Goal: Task Accomplishment & Management: Manage account settings

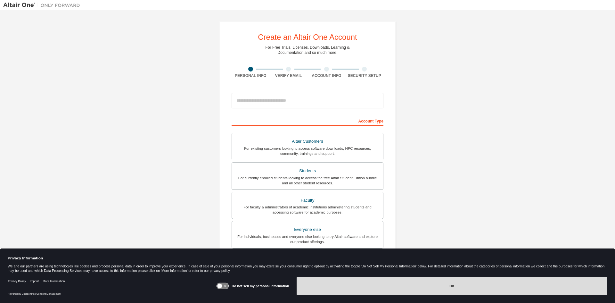
click at [312, 287] on button "OK" at bounding box center [451, 285] width 311 height 19
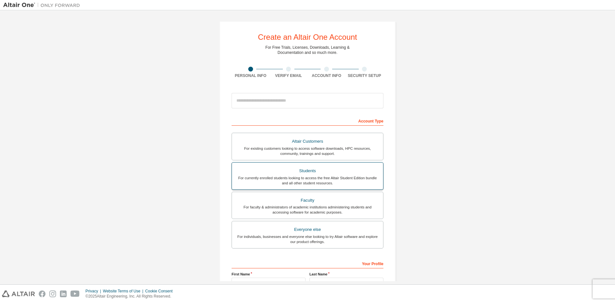
click at [301, 175] on div "For currently enrolled students looking to access the free Altair Student Editi…" at bounding box center [307, 180] width 143 height 10
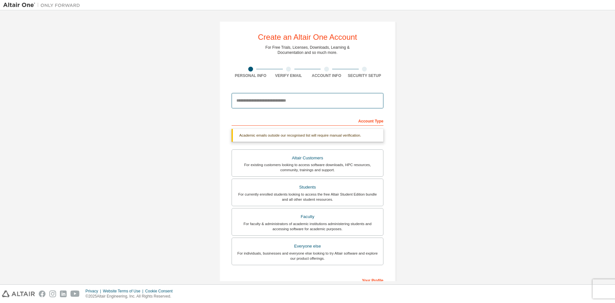
click at [258, 103] on input "email" at bounding box center [307, 100] width 152 height 15
type input "**********"
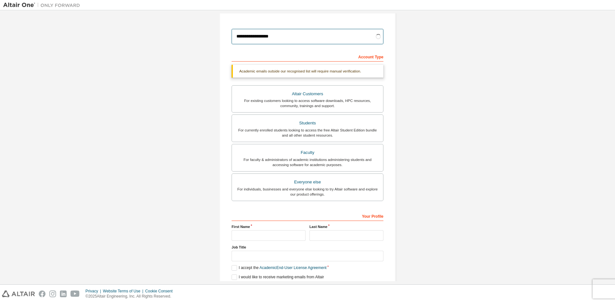
scroll to position [88, 0]
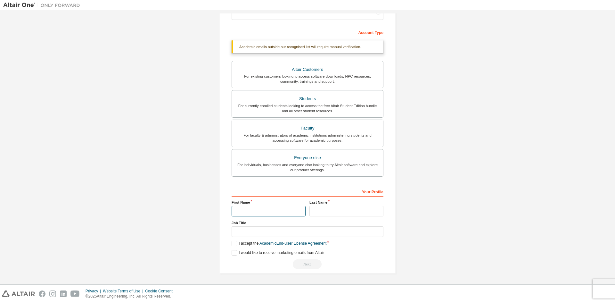
click at [238, 214] on input "text" at bounding box center [268, 211] width 74 height 11
type input "********"
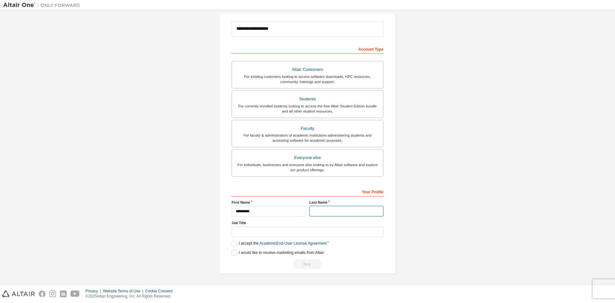
click at [314, 209] on input "text" at bounding box center [346, 211] width 74 height 11
type input "*******"
click at [284, 229] on input "text" at bounding box center [307, 231] width 152 height 11
click at [241, 243] on label "I accept the Academic End-User License Agreement" at bounding box center [278, 242] width 95 height 5
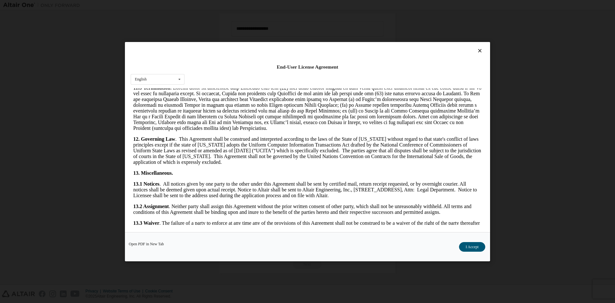
scroll to position [961, 0]
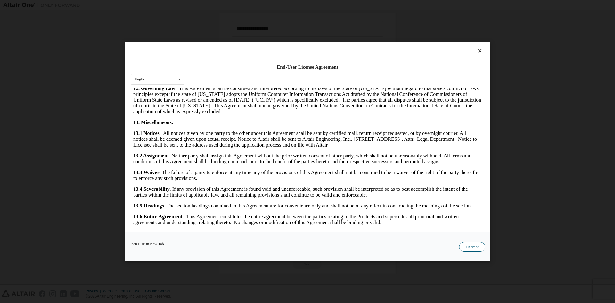
click at [467, 247] on button "I Accept" at bounding box center [472, 246] width 26 height 10
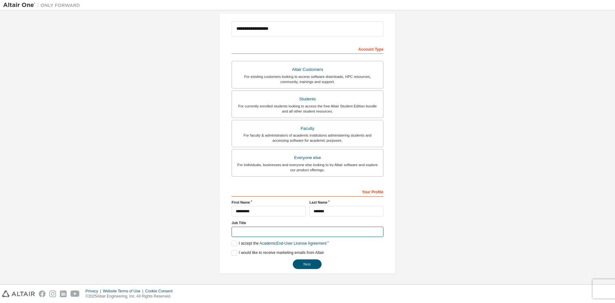
click at [282, 231] on input "text" at bounding box center [307, 231] width 152 height 11
click at [233, 252] on label "I would like to receive marketing emails from Altair" at bounding box center [277, 252] width 92 height 5
click at [252, 232] on input "text" at bounding box center [307, 231] width 152 height 11
type input "*******"
click at [311, 262] on button "Next" at bounding box center [307, 264] width 29 height 10
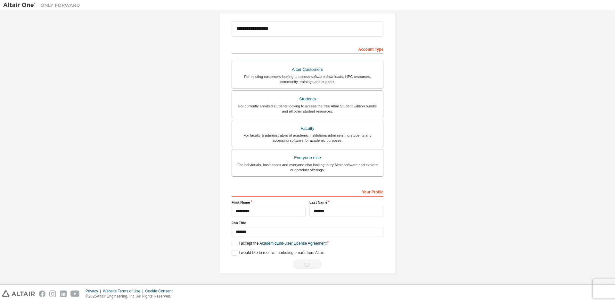
scroll to position [0, 0]
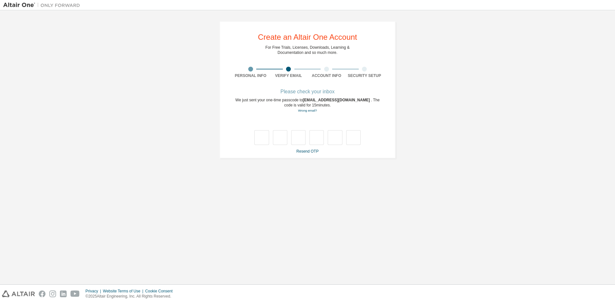
type input "*"
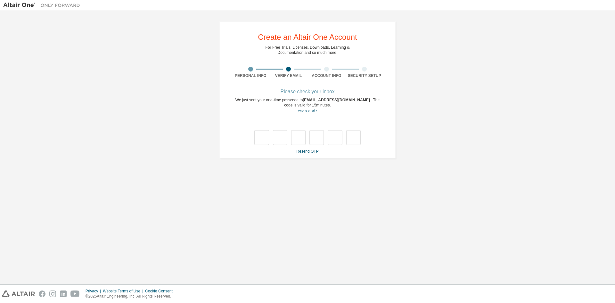
type input "*"
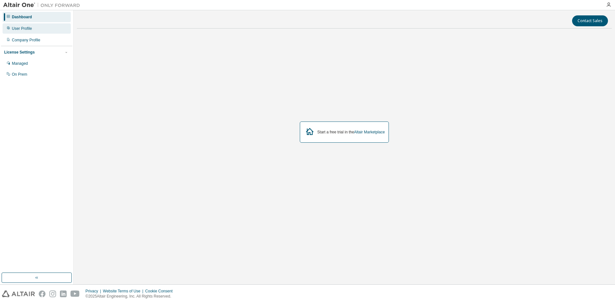
click at [45, 32] on div "User Profile" at bounding box center [37, 28] width 68 height 10
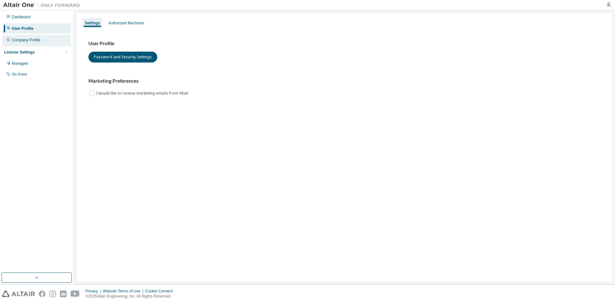
click at [53, 39] on div "Company Profile" at bounding box center [37, 40] width 68 height 10
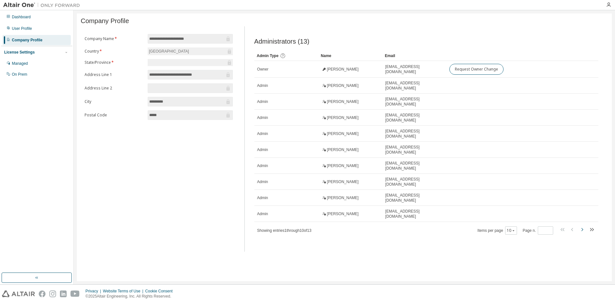
click at [584, 229] on icon "button" at bounding box center [582, 229] width 8 height 8
type input "*"
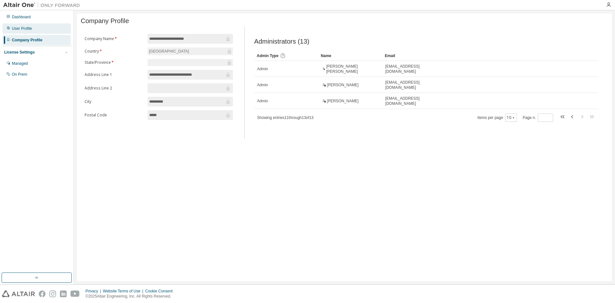
click at [26, 26] on div "User Profile" at bounding box center [37, 28] width 68 height 10
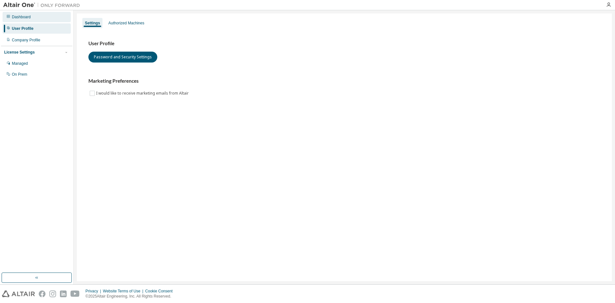
click at [28, 19] on div "Dashboard" at bounding box center [21, 16] width 19 height 5
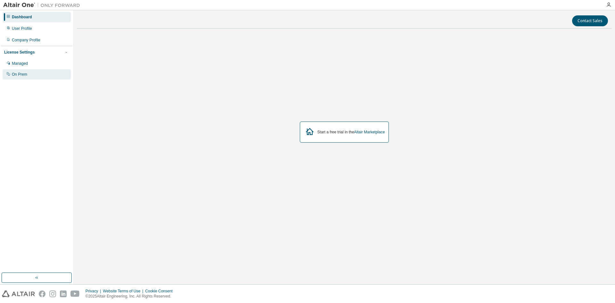
click at [33, 74] on div "On Prem" at bounding box center [37, 74] width 68 height 10
